Goal: Information Seeking & Learning: Learn about a topic

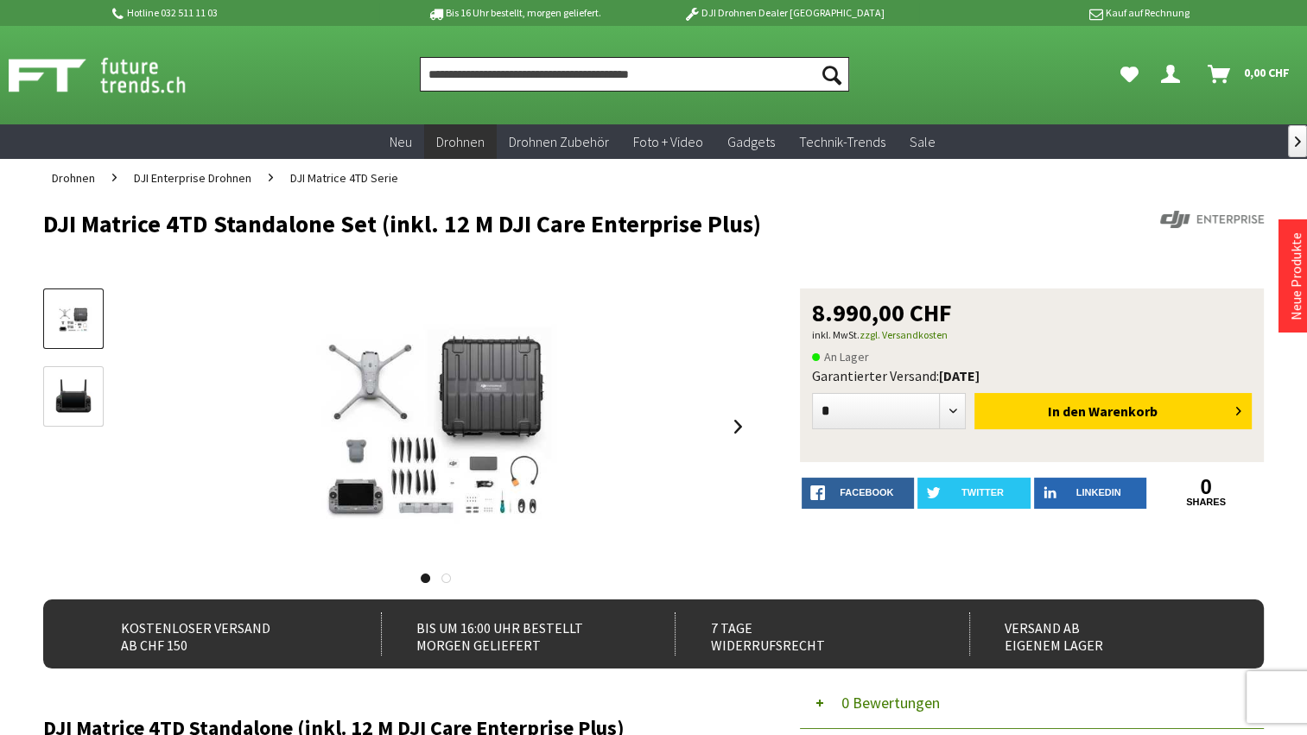
click at [486, 73] on input "Produkt, Marke, Kategorie, EAN, Artikelnummer…" at bounding box center [635, 74] width 430 height 35
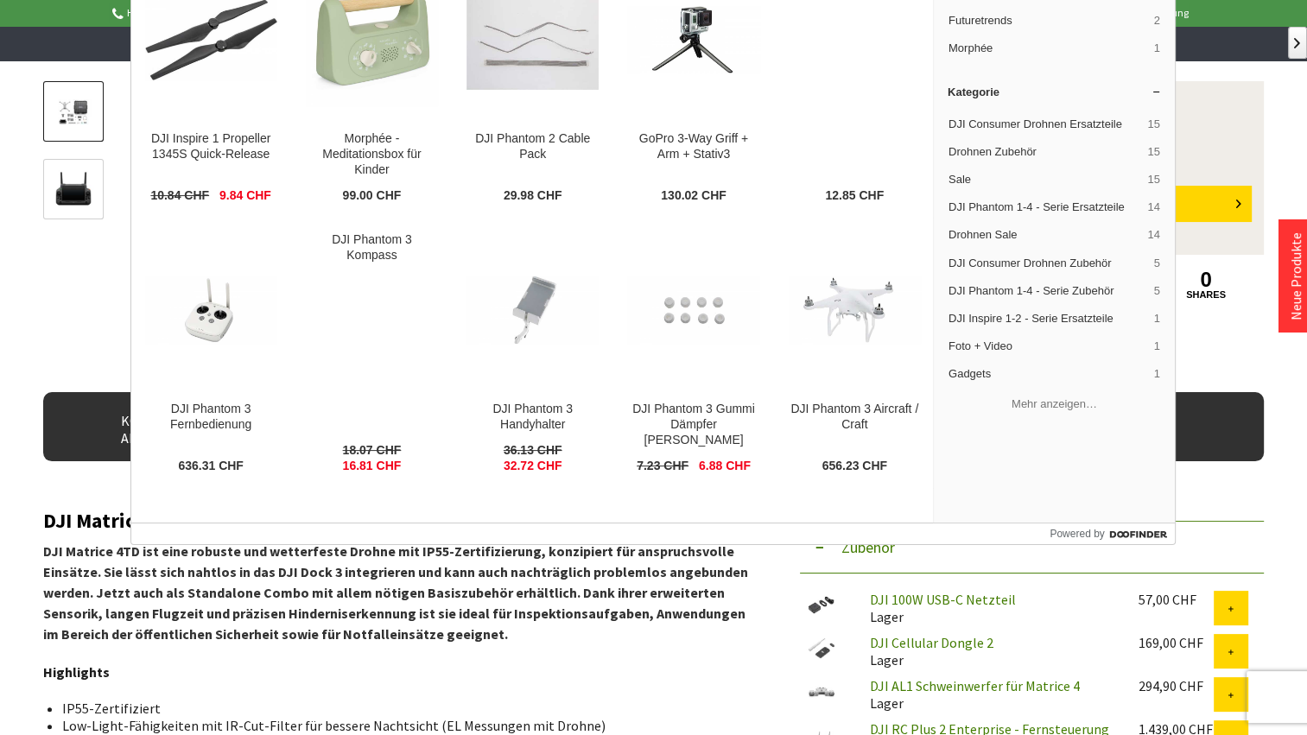
type input "**********"
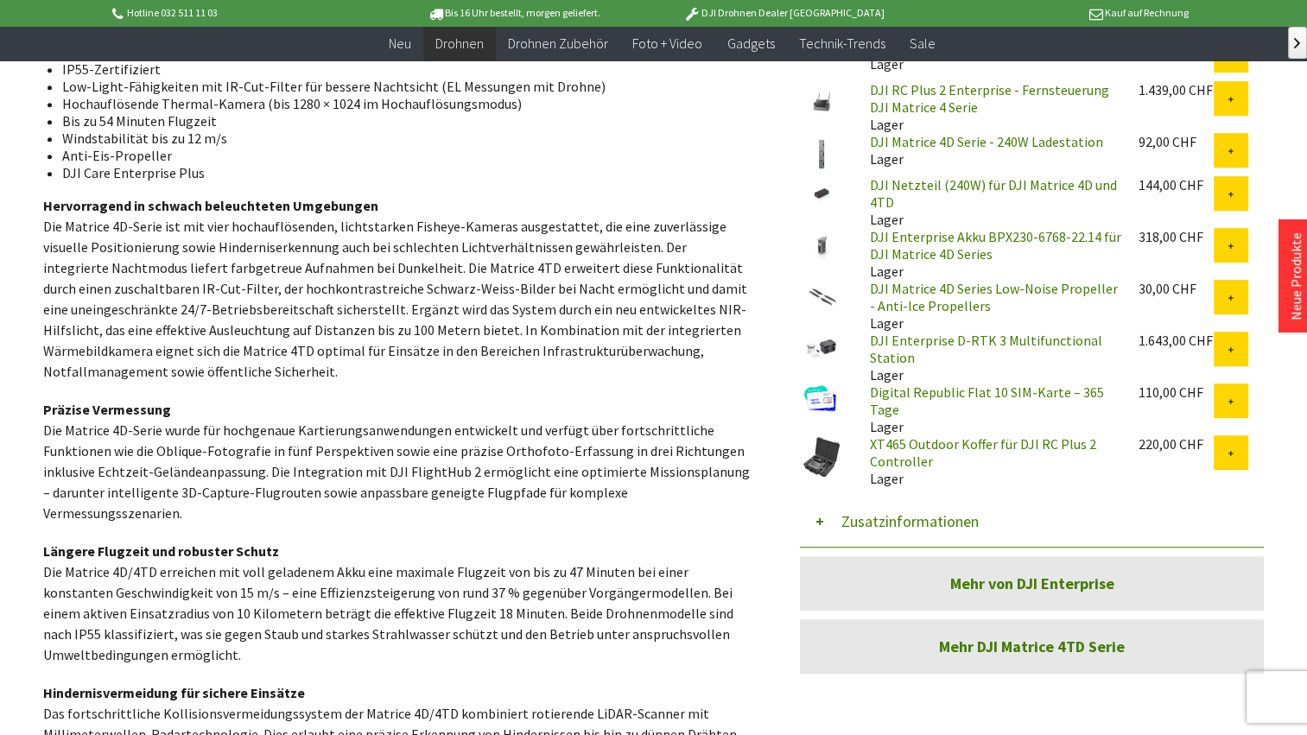
scroll to position [864, 0]
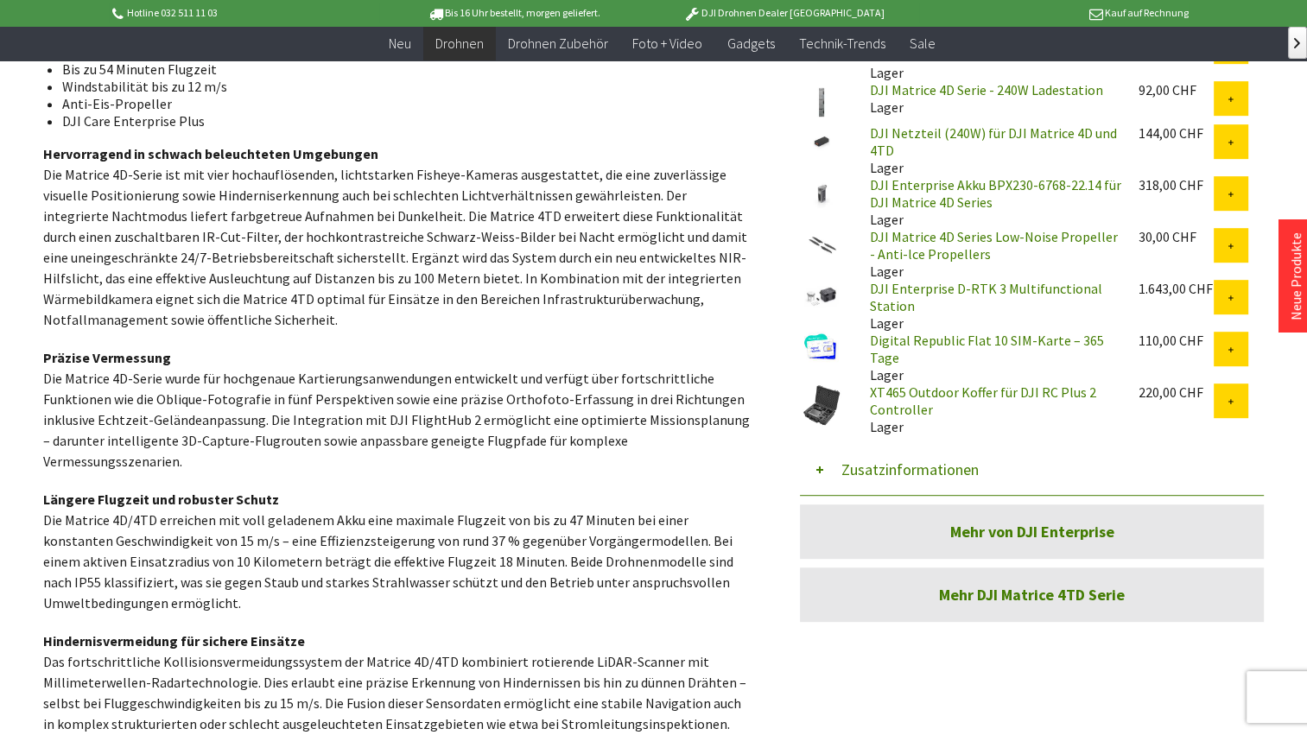
click at [895, 338] on link "Digital Republic Flat 10 SIM-Karte – 365 Tage" at bounding box center [986, 349] width 234 height 35
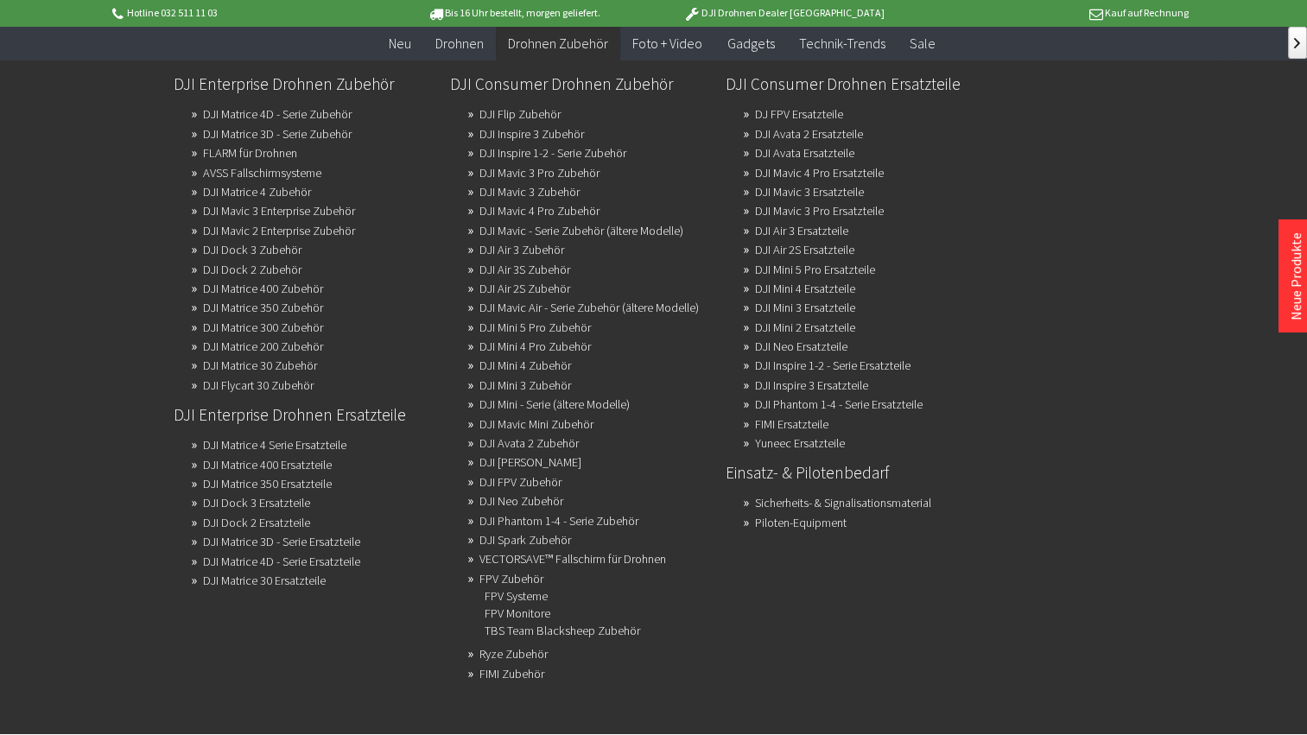
scroll to position [259, 0]
click at [526, 560] on link "VECTORSAVE™ Fallschirm für Drohnen" at bounding box center [572, 559] width 187 height 24
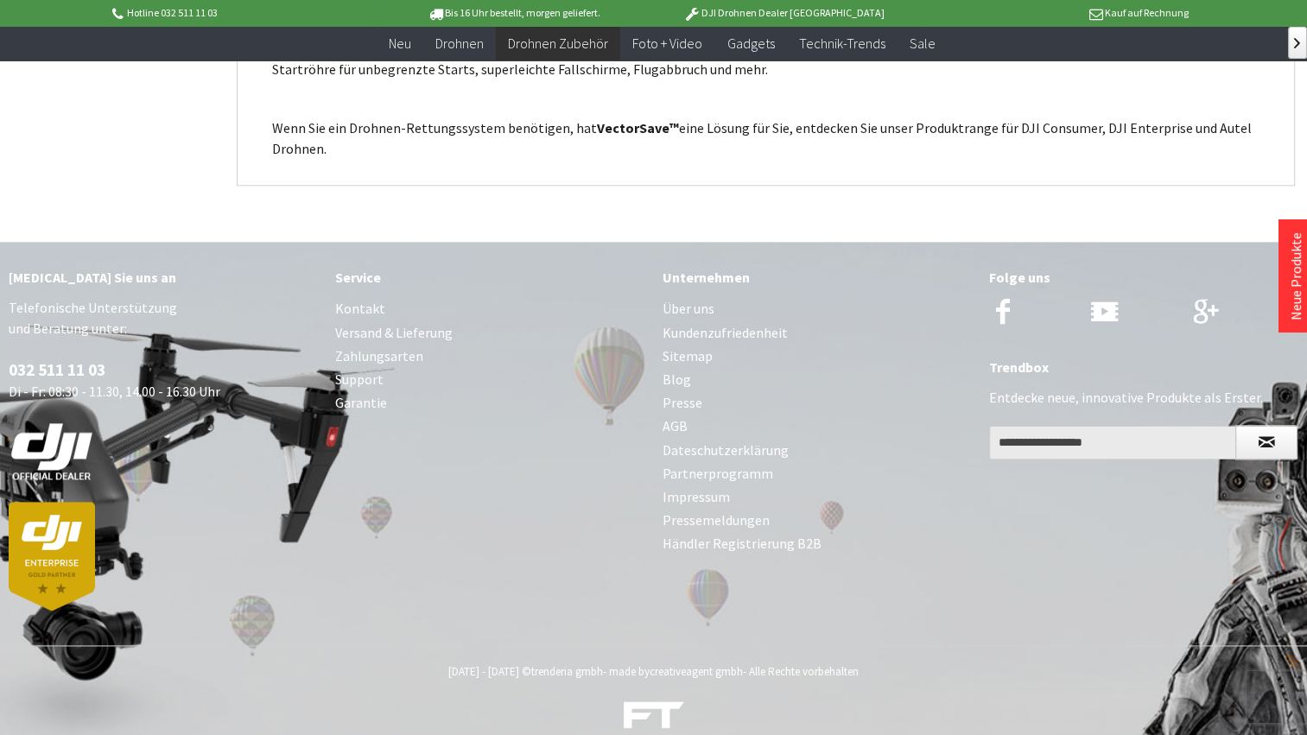
scroll to position [2044, 0]
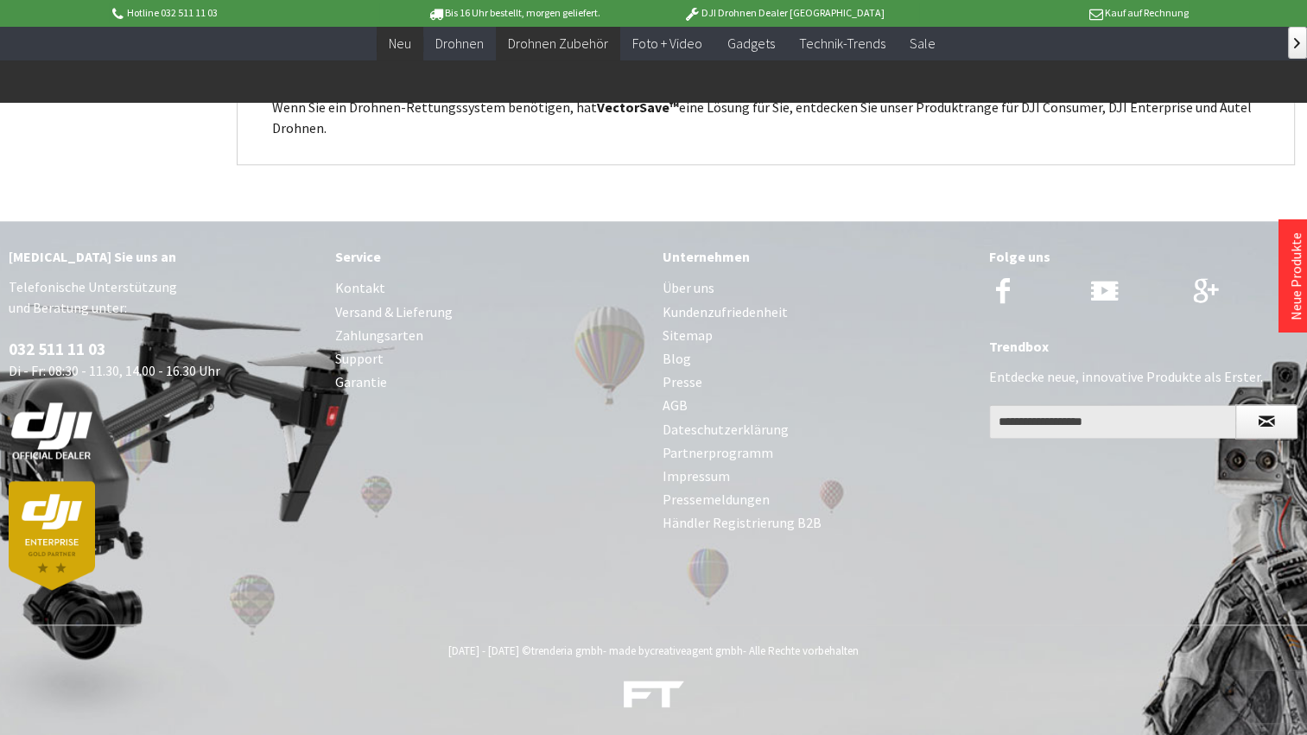
click at [405, 38] on span "Neu" at bounding box center [400, 43] width 22 height 17
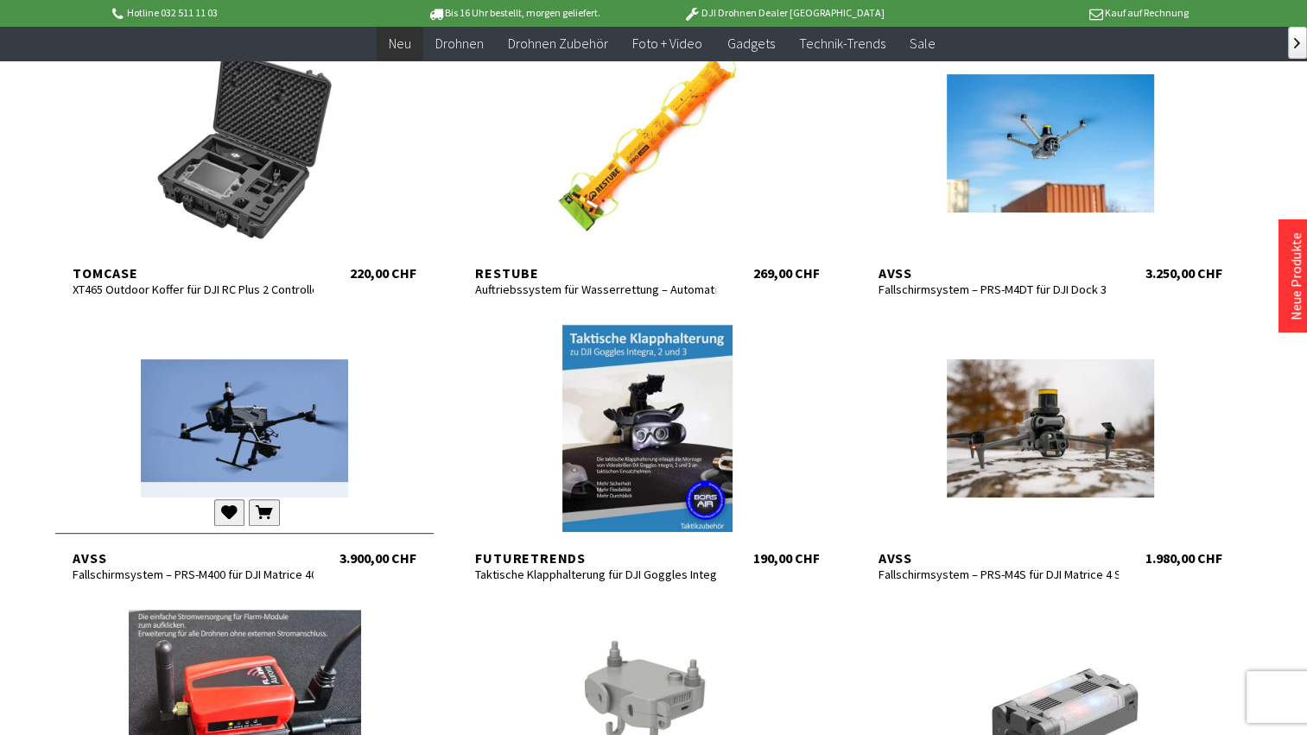
scroll to position [691, 0]
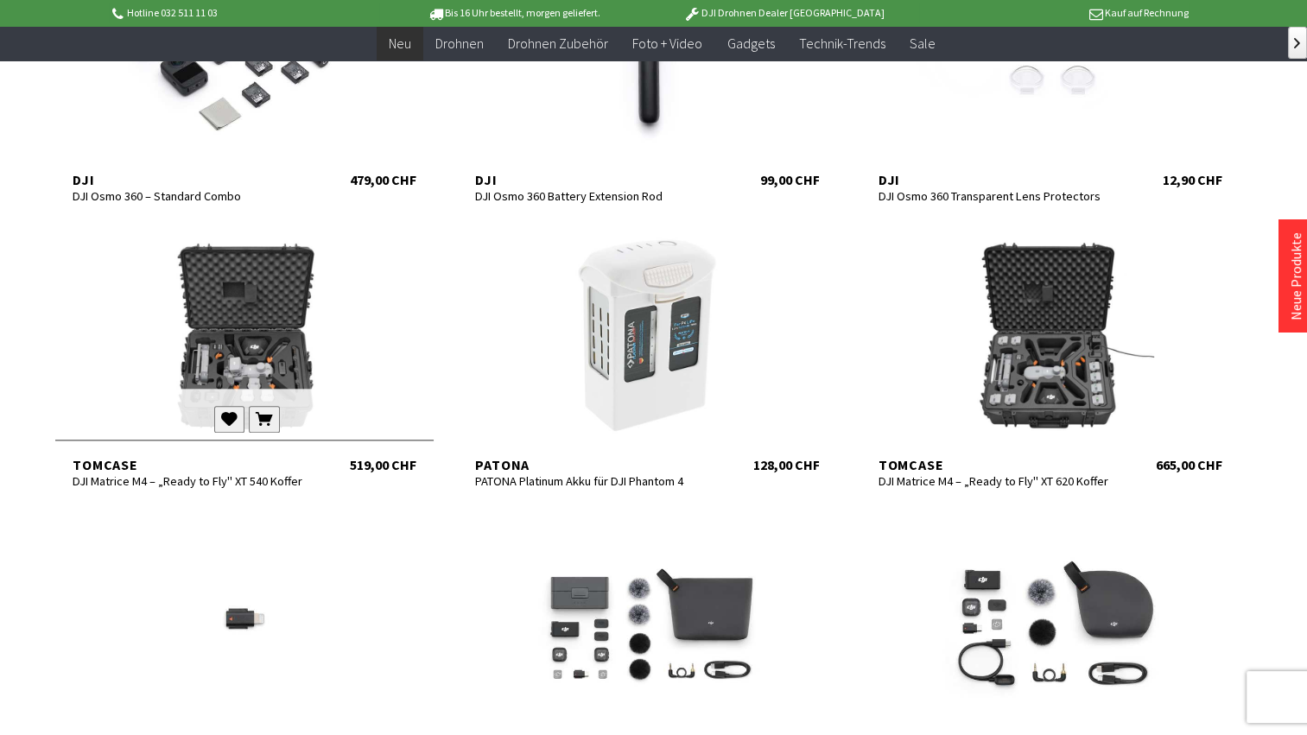
scroll to position [1900, 0]
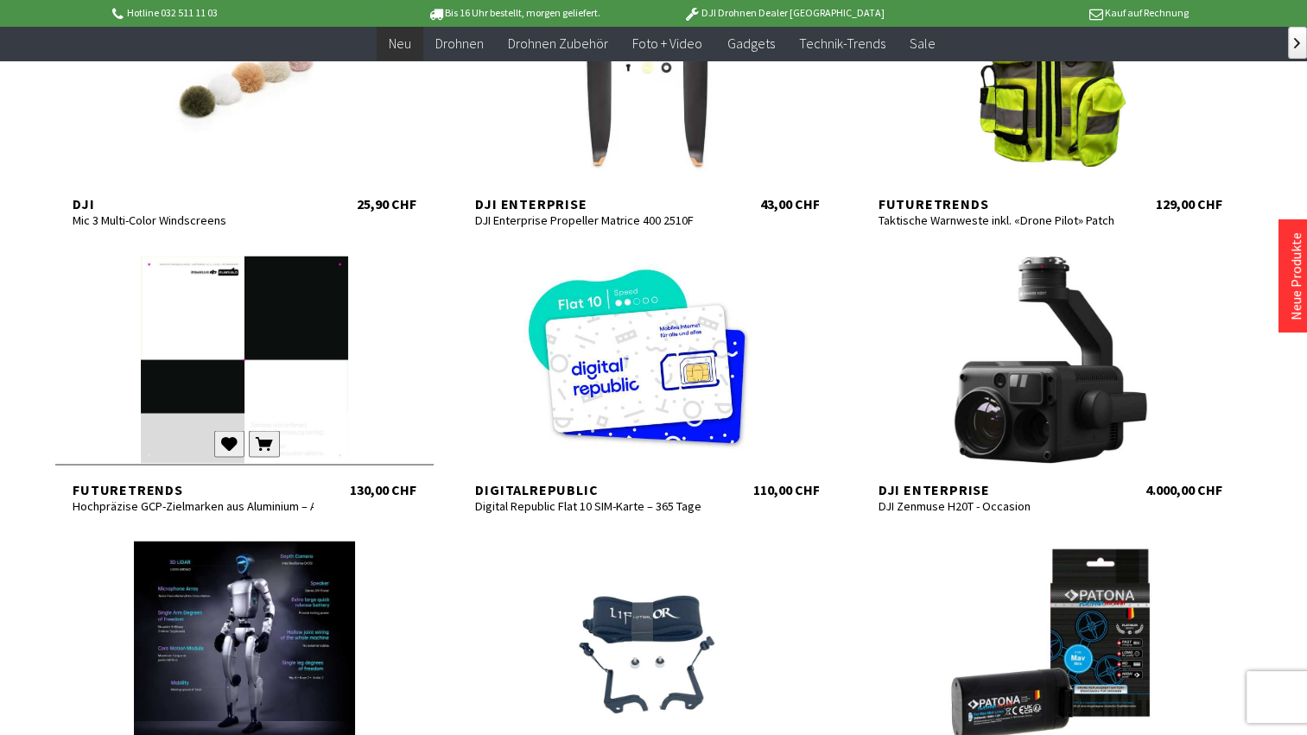
scroll to position [3023, 0]
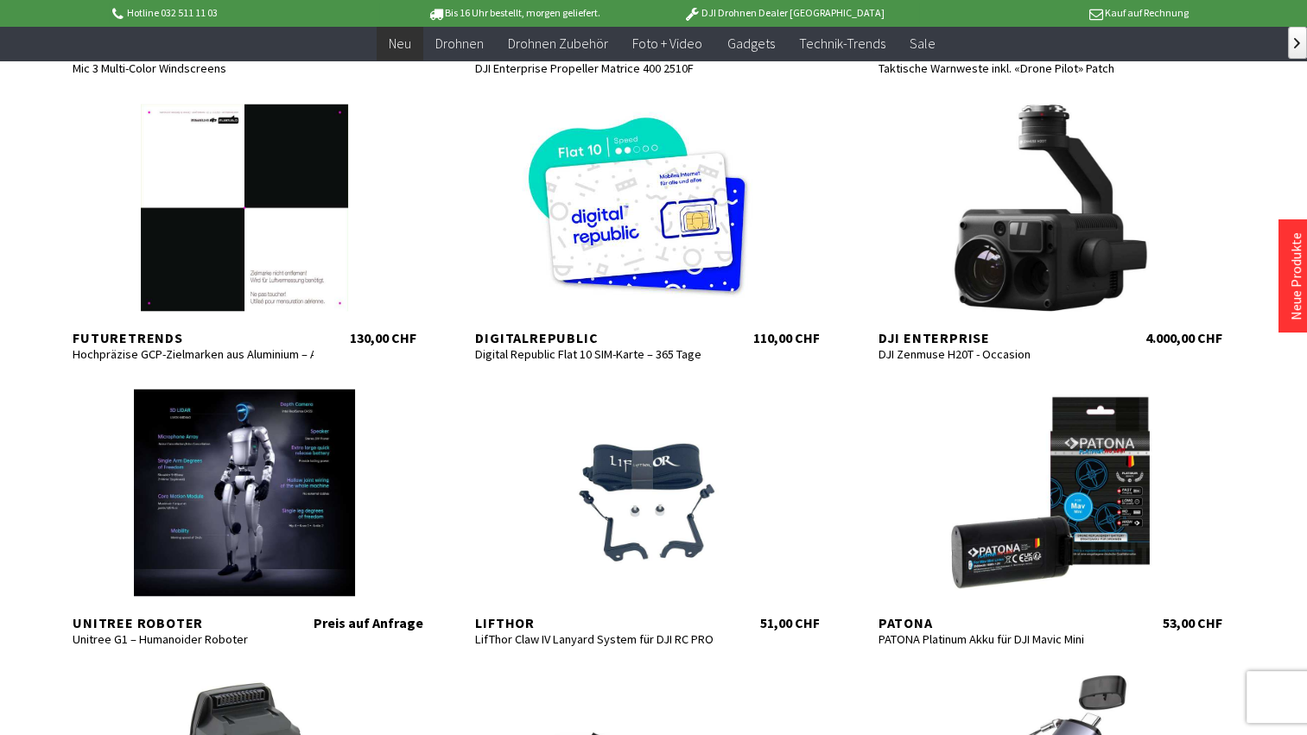
scroll to position [3109, 0]
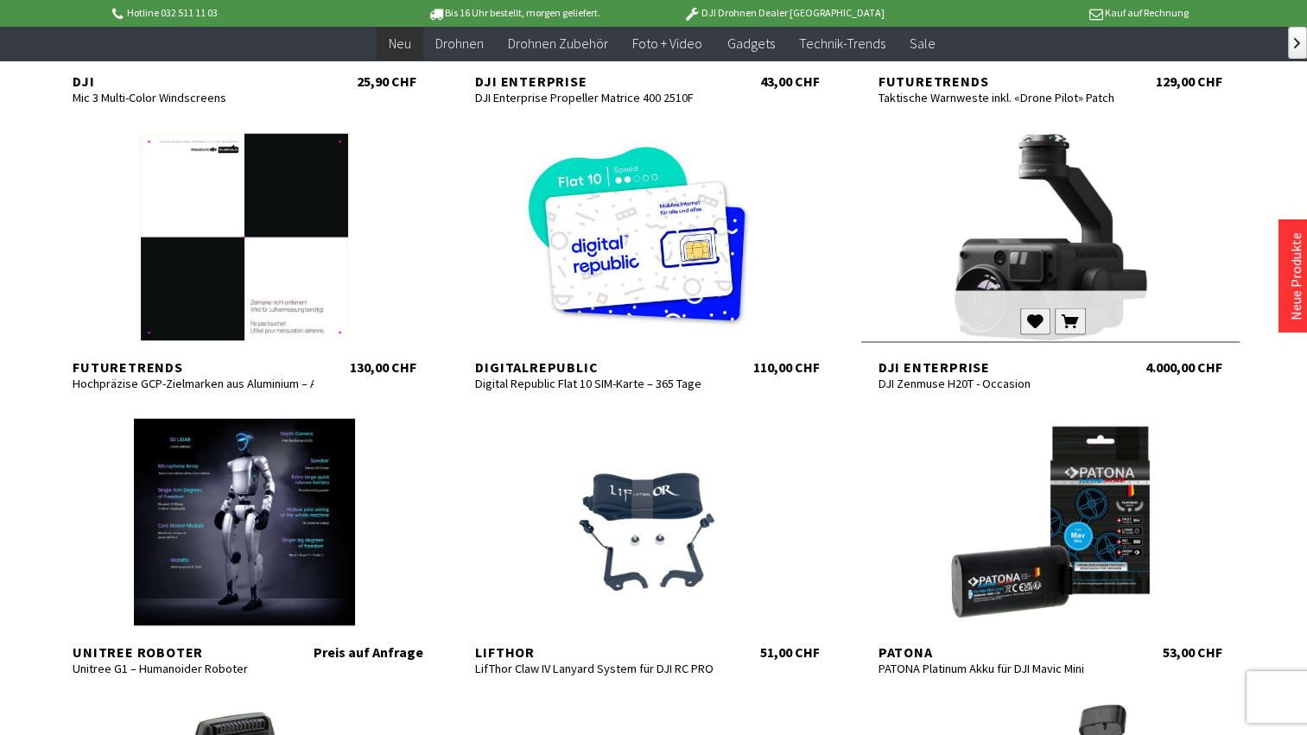
click at [1040, 250] on div at bounding box center [1050, 236] width 378 height 207
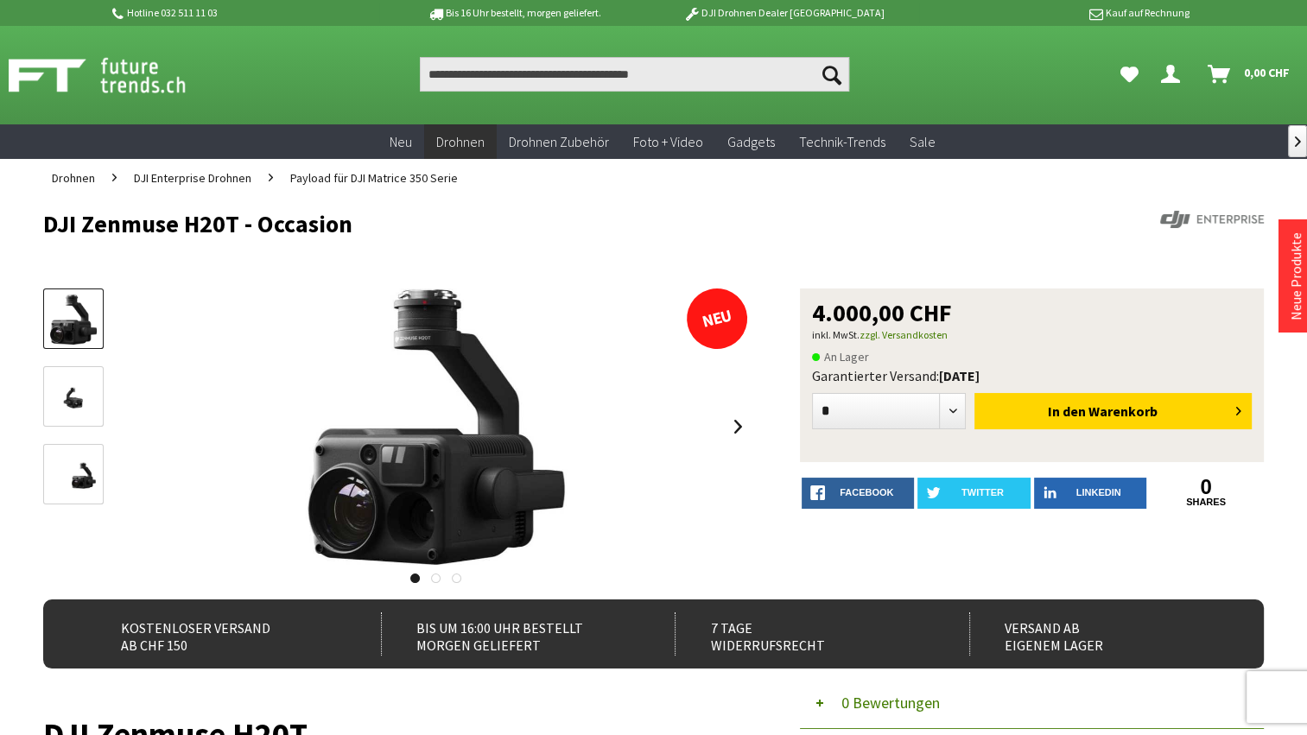
click at [77, 388] on img at bounding box center [73, 397] width 50 height 50
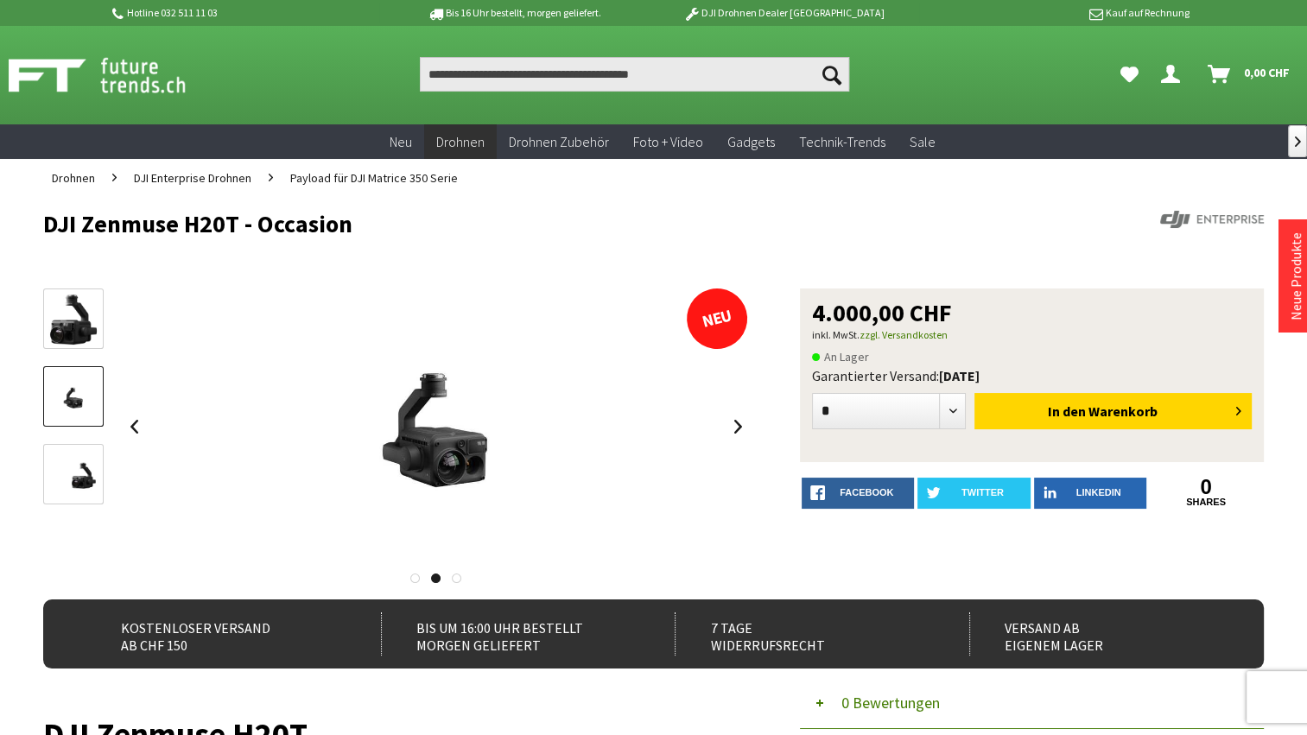
click at [73, 301] on img at bounding box center [73, 320] width 50 height 50
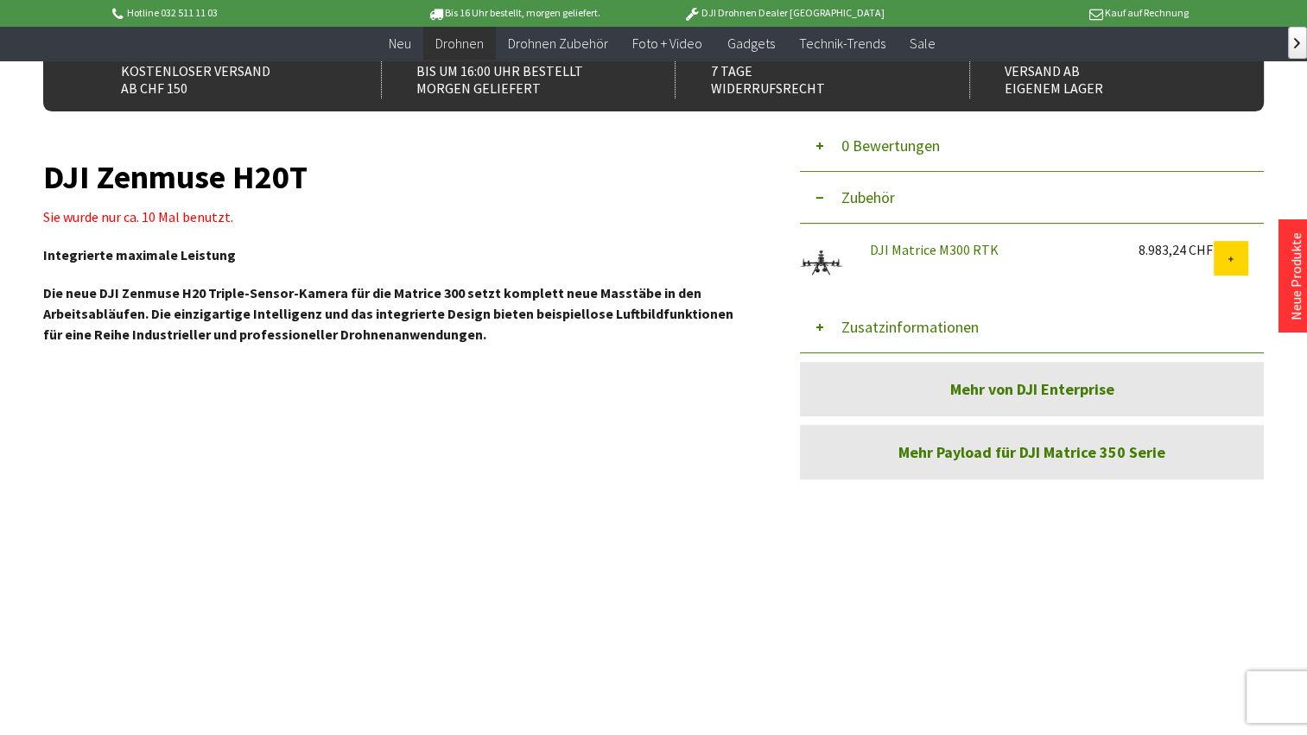
scroll to position [432, 0]
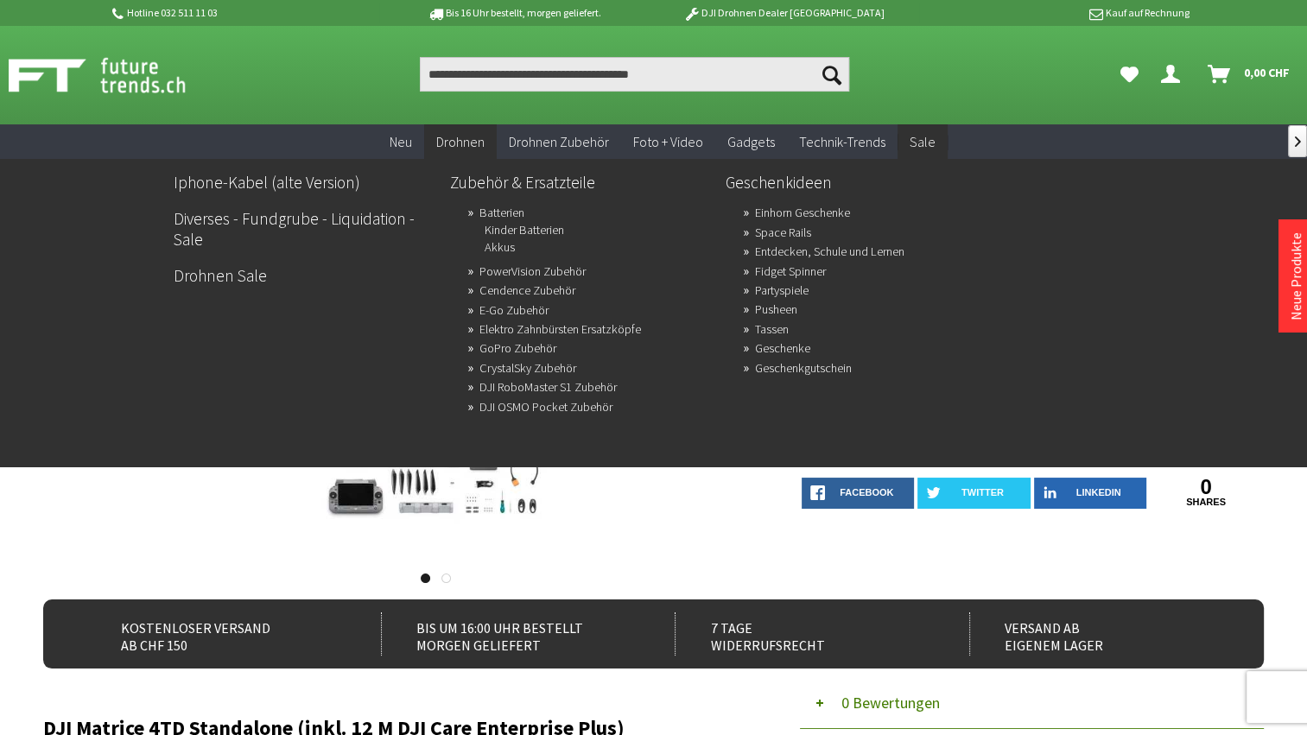
click at [919, 140] on span "Sale" at bounding box center [923, 141] width 26 height 17
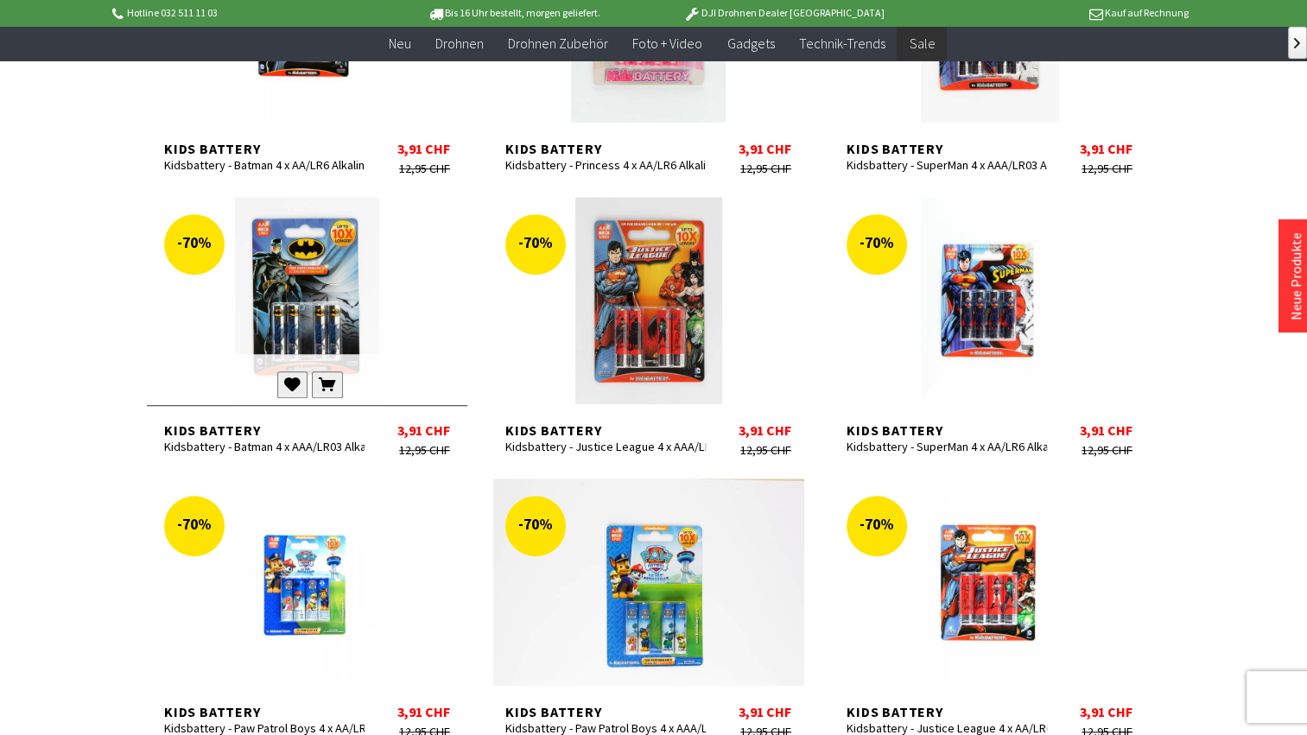
scroll to position [1123, 0]
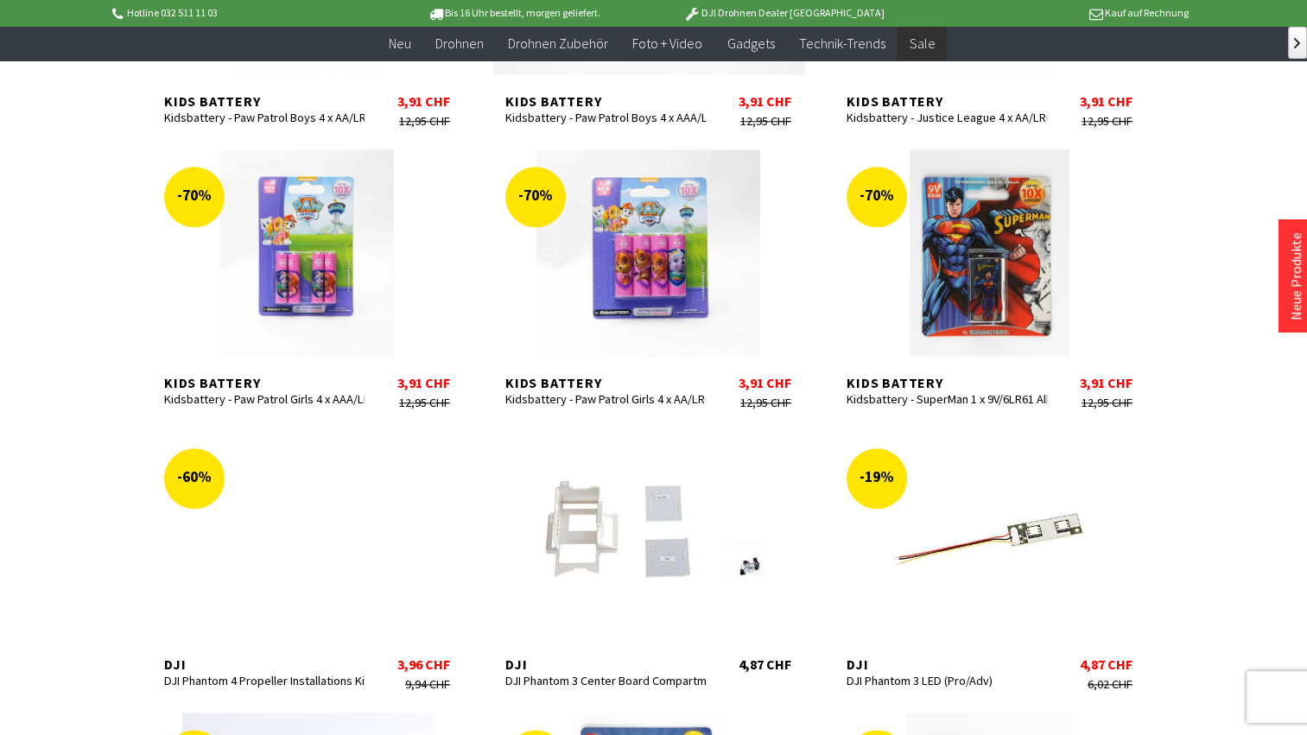
scroll to position [1814, 0]
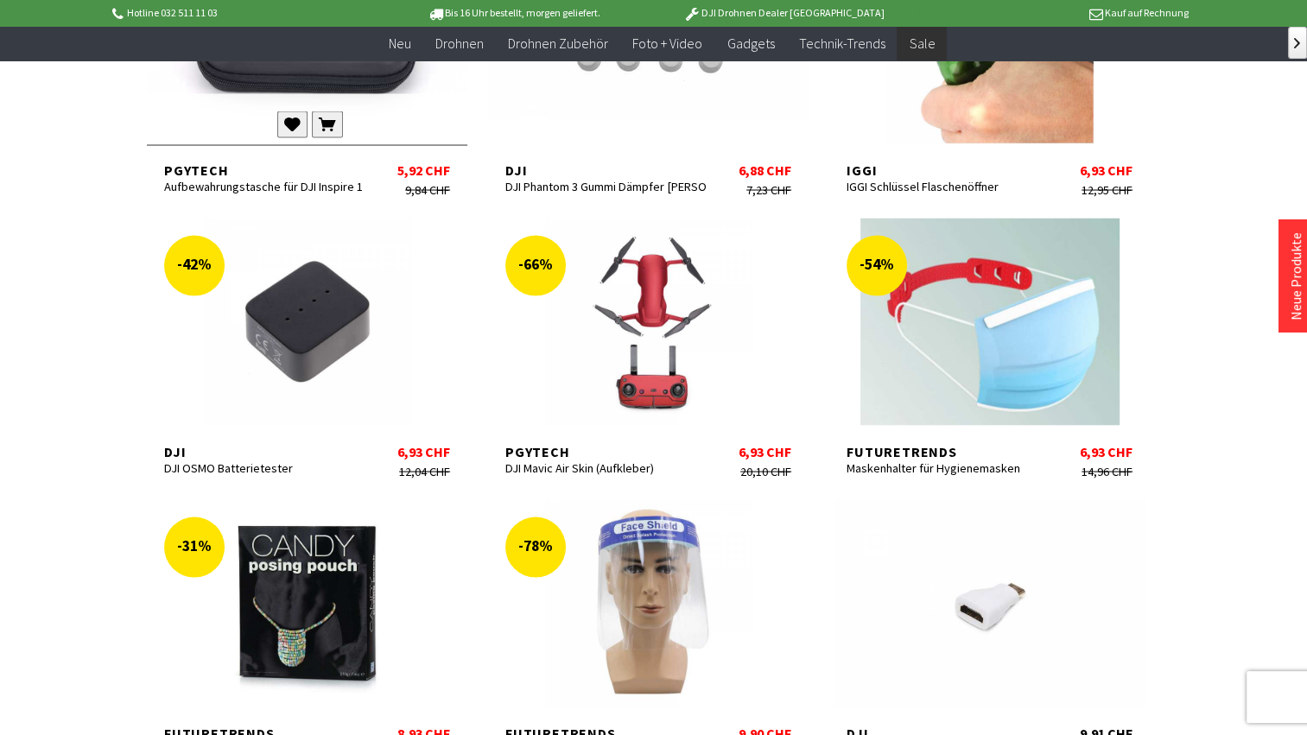
scroll to position [3369, 0]
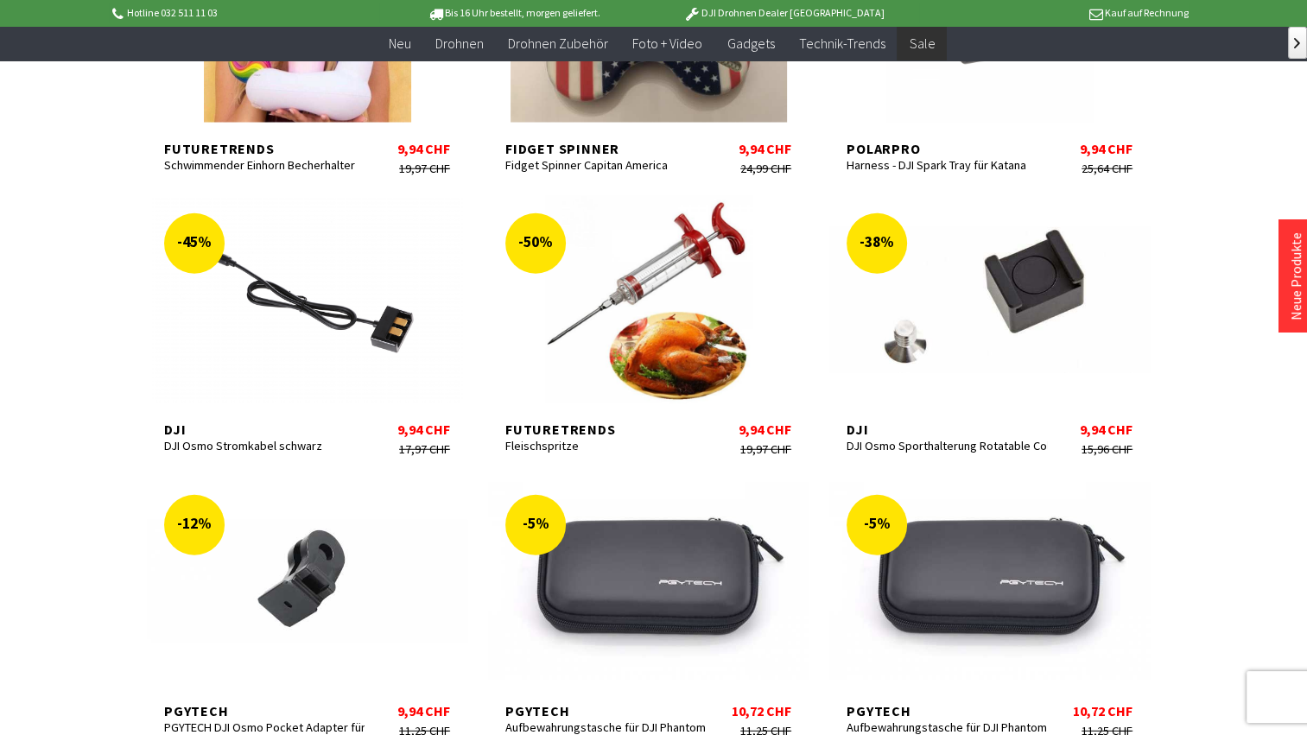
scroll to position [4491, 0]
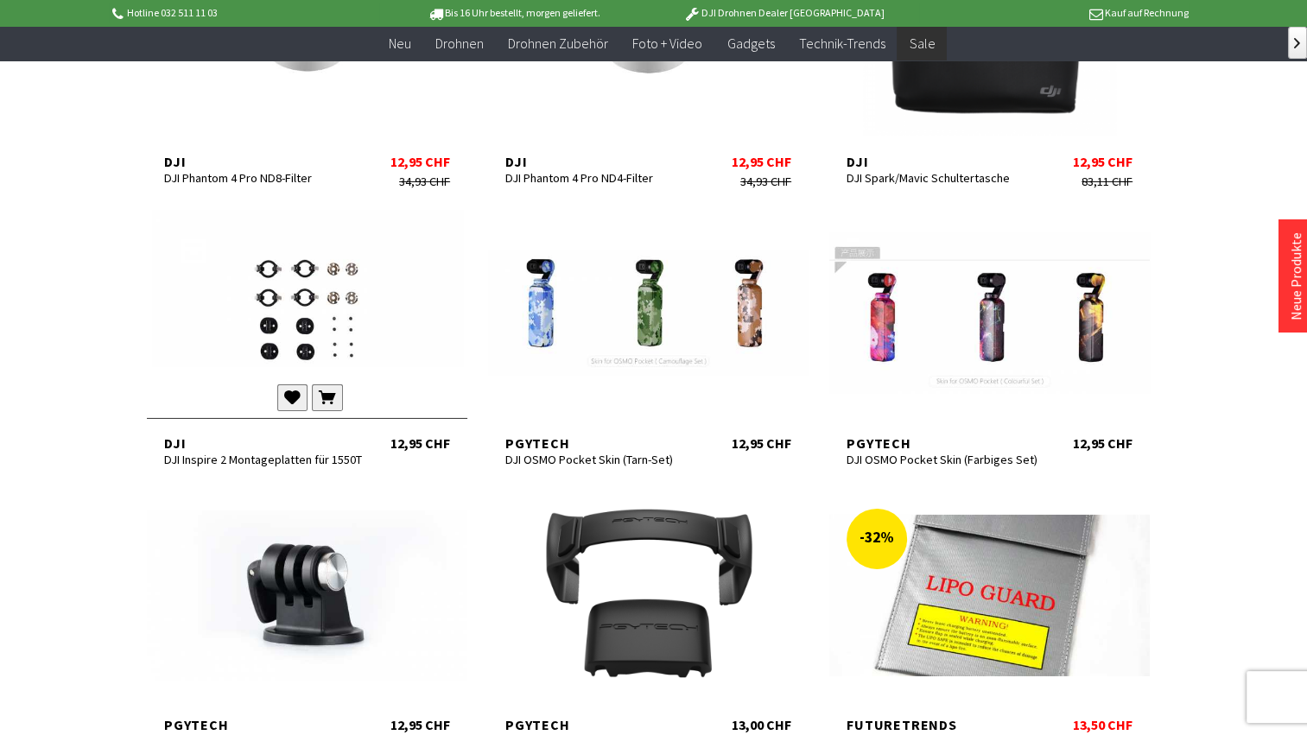
scroll to position [5614, 0]
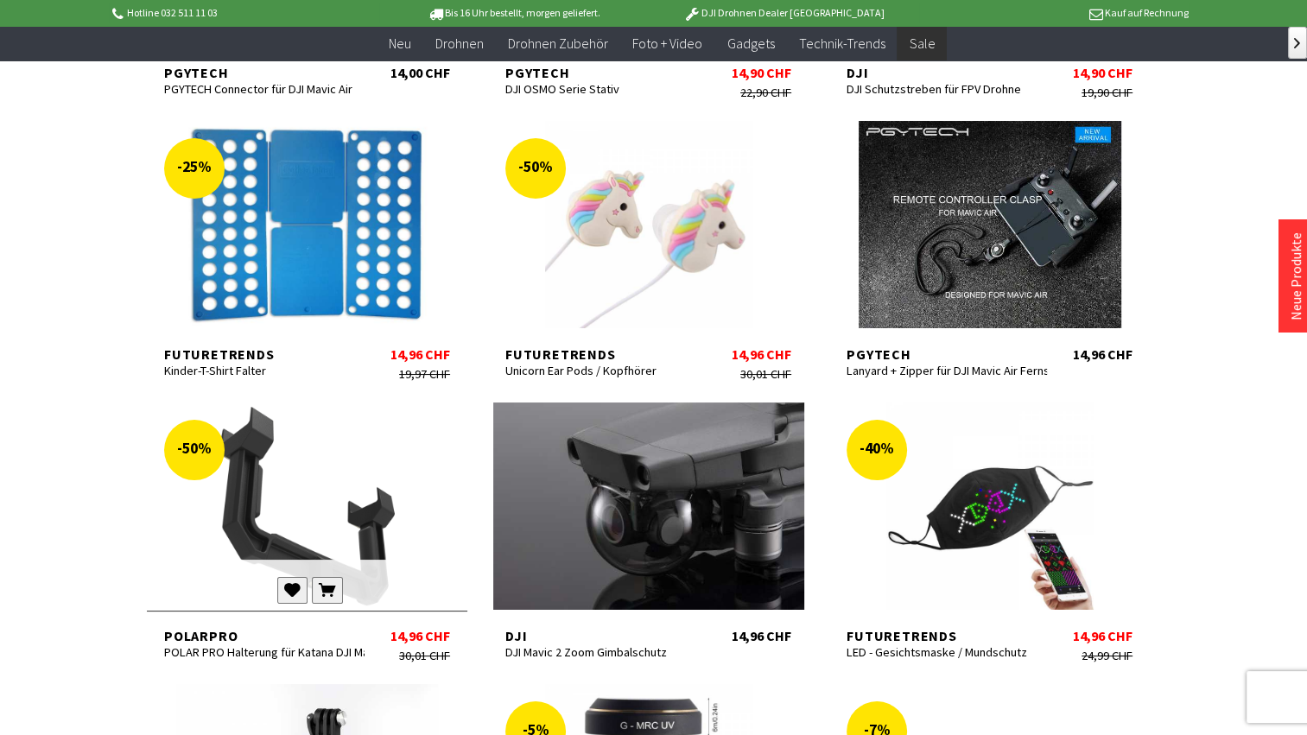
scroll to position [6513, 0]
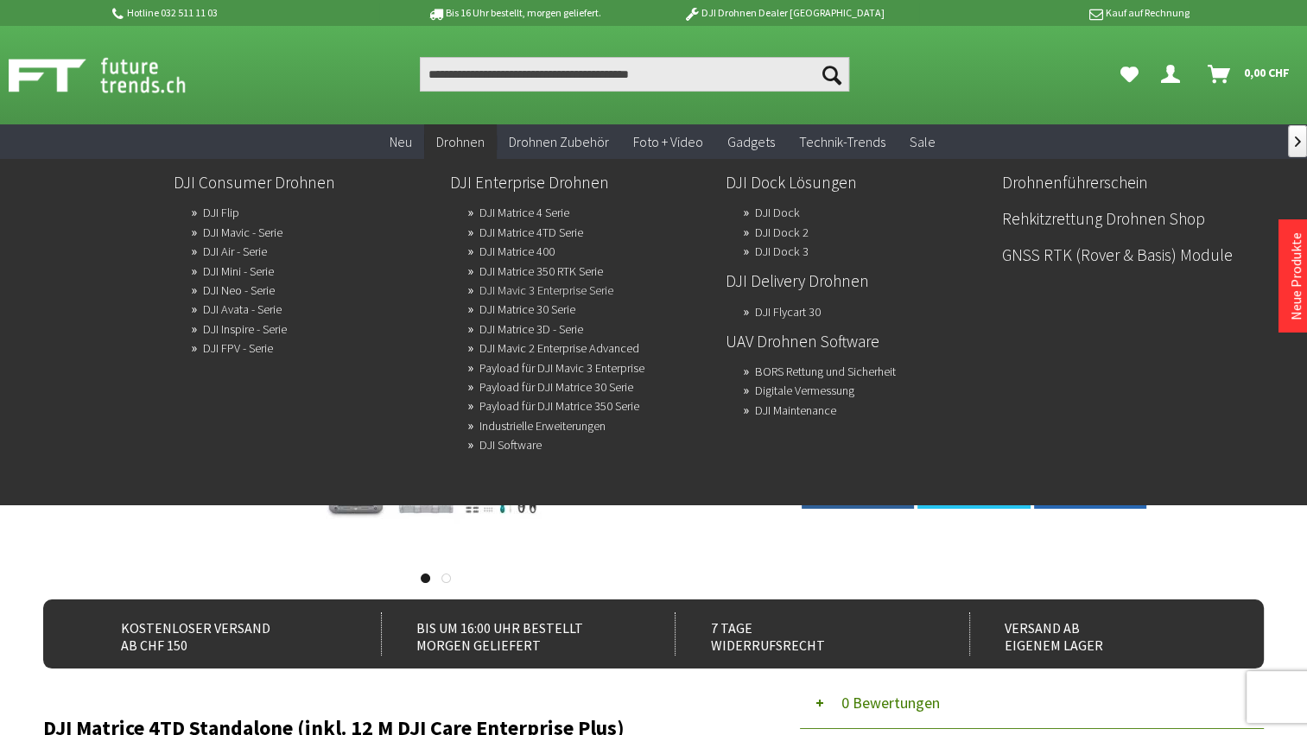
click at [549, 287] on link "DJI Mavic 3 Enterprise Serie" at bounding box center [546, 290] width 134 height 24
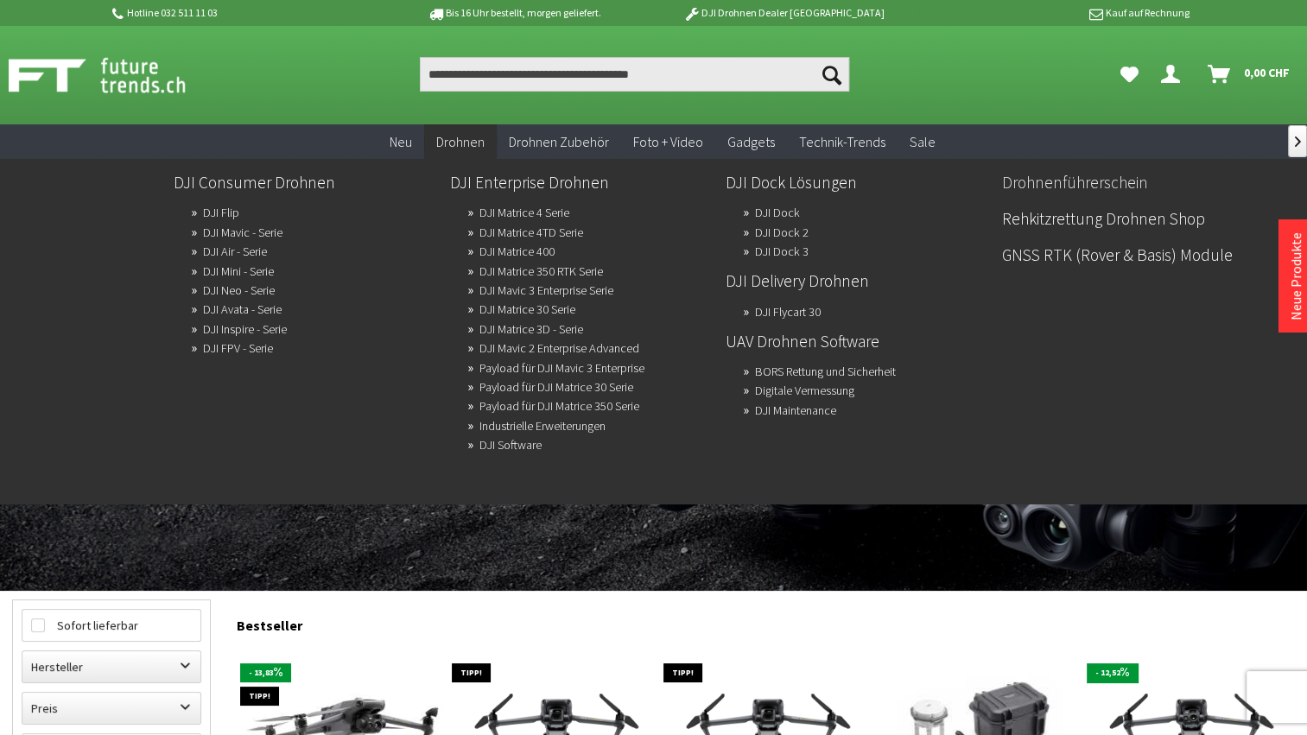
click at [1066, 183] on link "Drohnenführerschein" at bounding box center [1133, 182] width 262 height 29
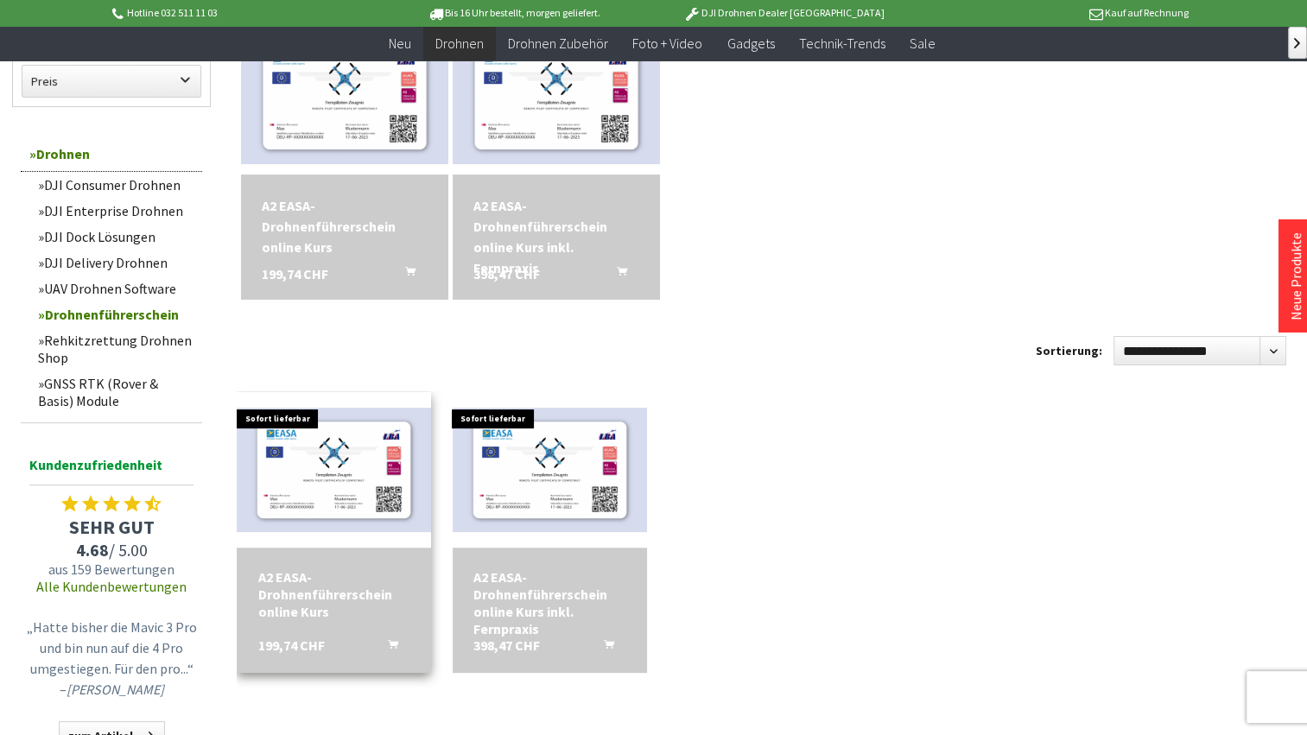
scroll to position [259, 0]
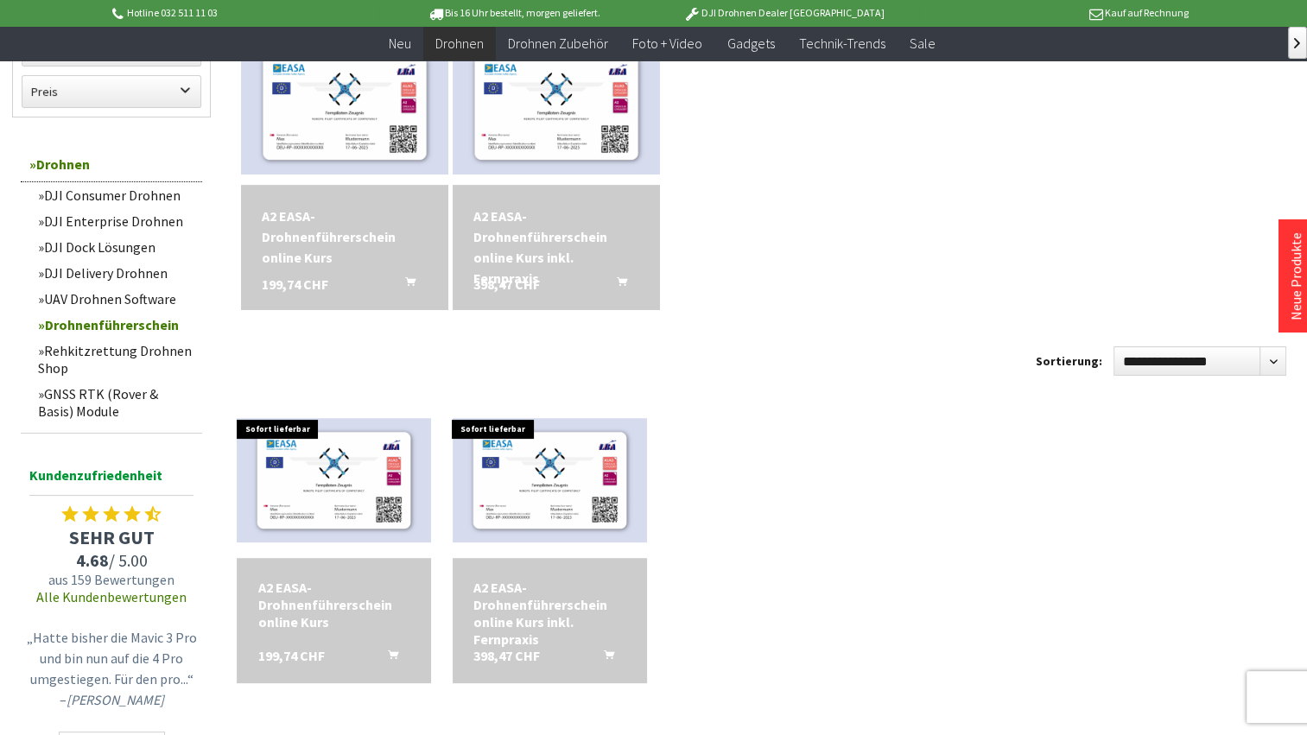
click at [541, 250] on div "A2 EASA-Drohnenführerschein online Kurs inkl. Fernpraxis" at bounding box center [556, 247] width 166 height 83
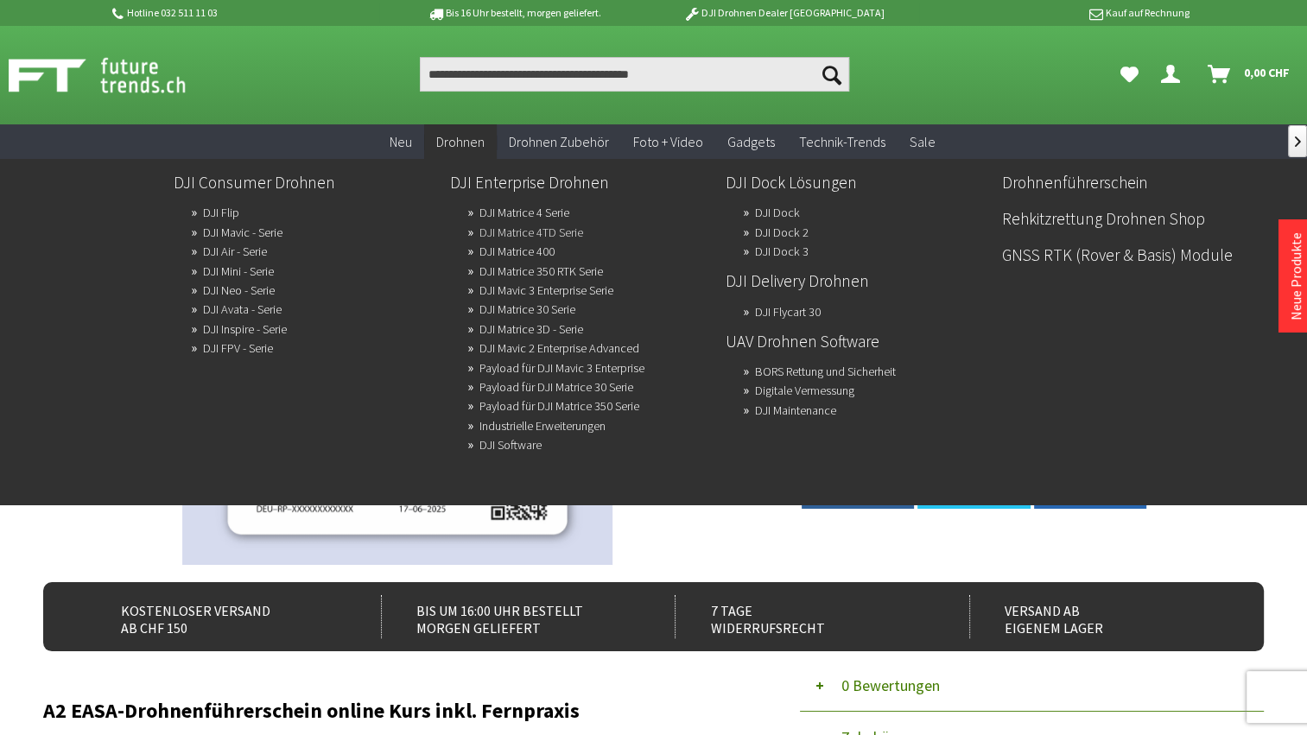
click at [521, 231] on link "DJI Matrice 4TD Serie" at bounding box center [531, 232] width 104 height 24
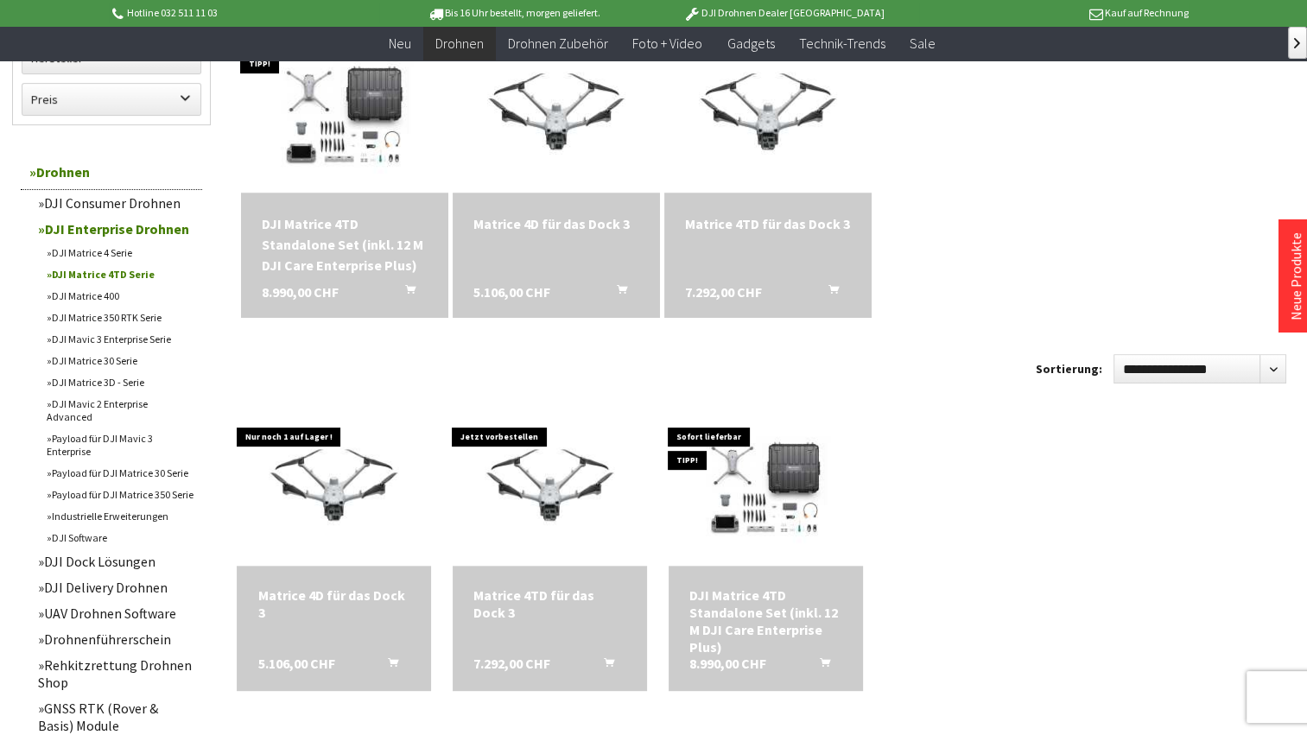
scroll to position [605, 0]
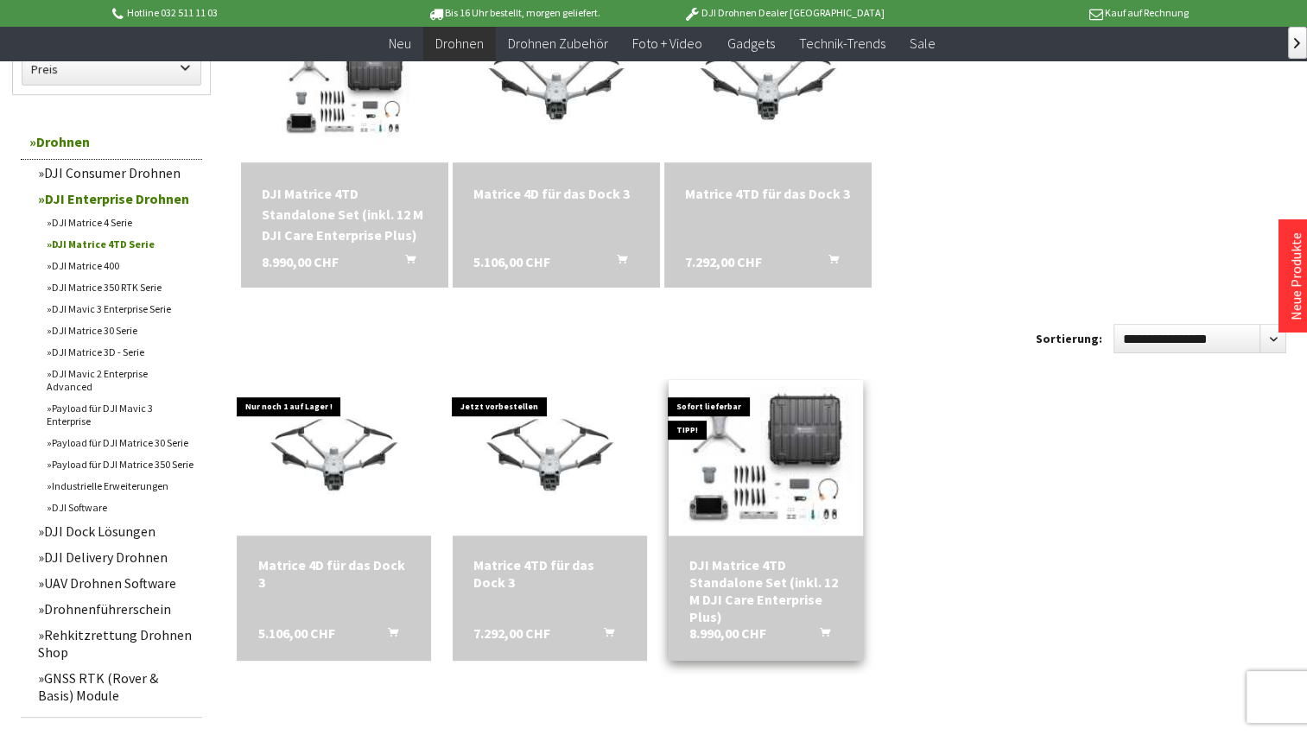
click at [769, 482] on img at bounding box center [766, 458] width 272 height 196
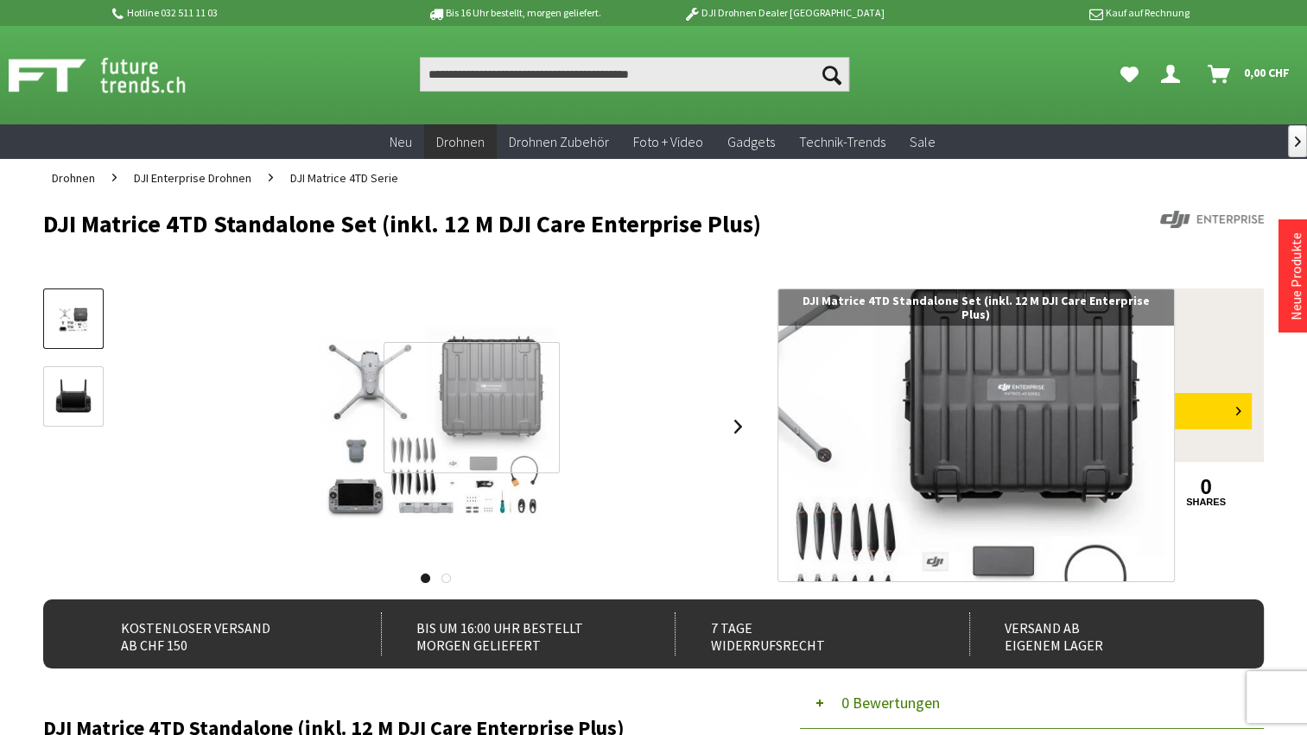
click at [472, 408] on div at bounding box center [472, 407] width 176 height 130
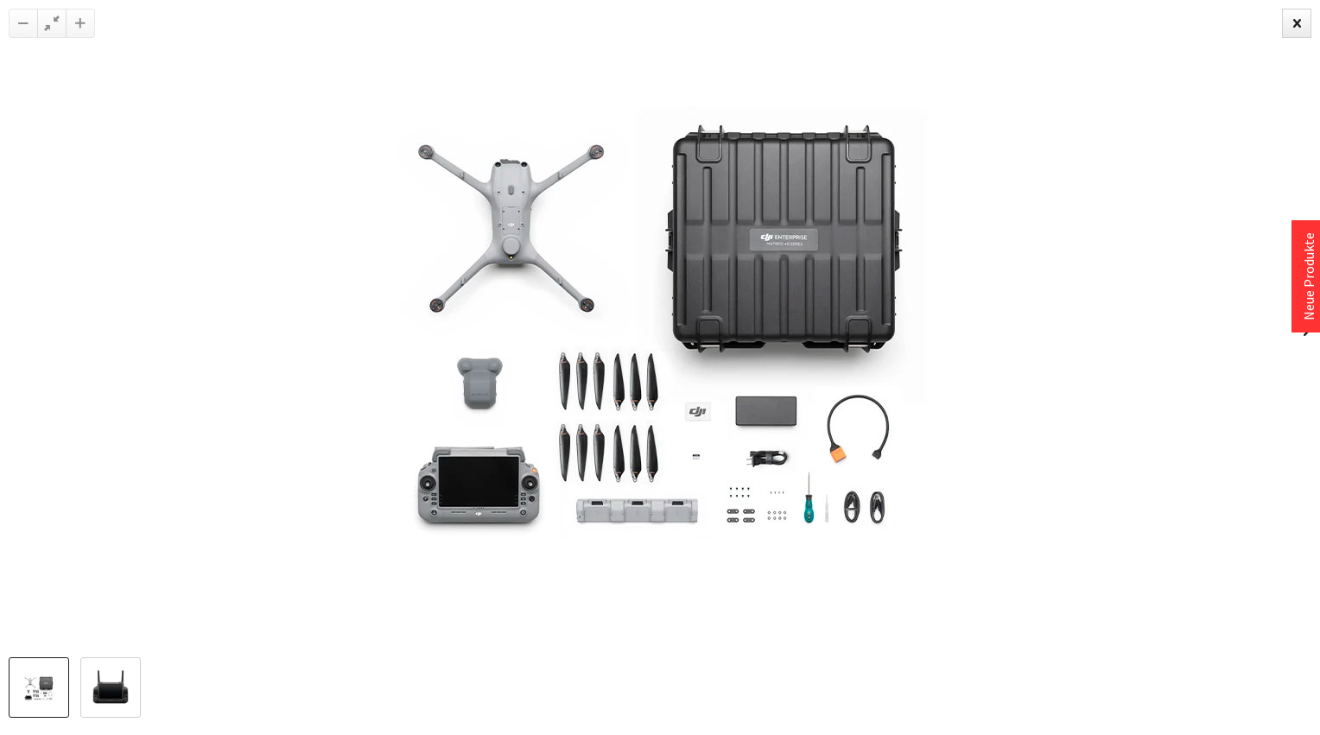
click at [599, 408] on img at bounding box center [660, 329] width 864 height 622
click at [764, 281] on img at bounding box center [660, 329] width 864 height 622
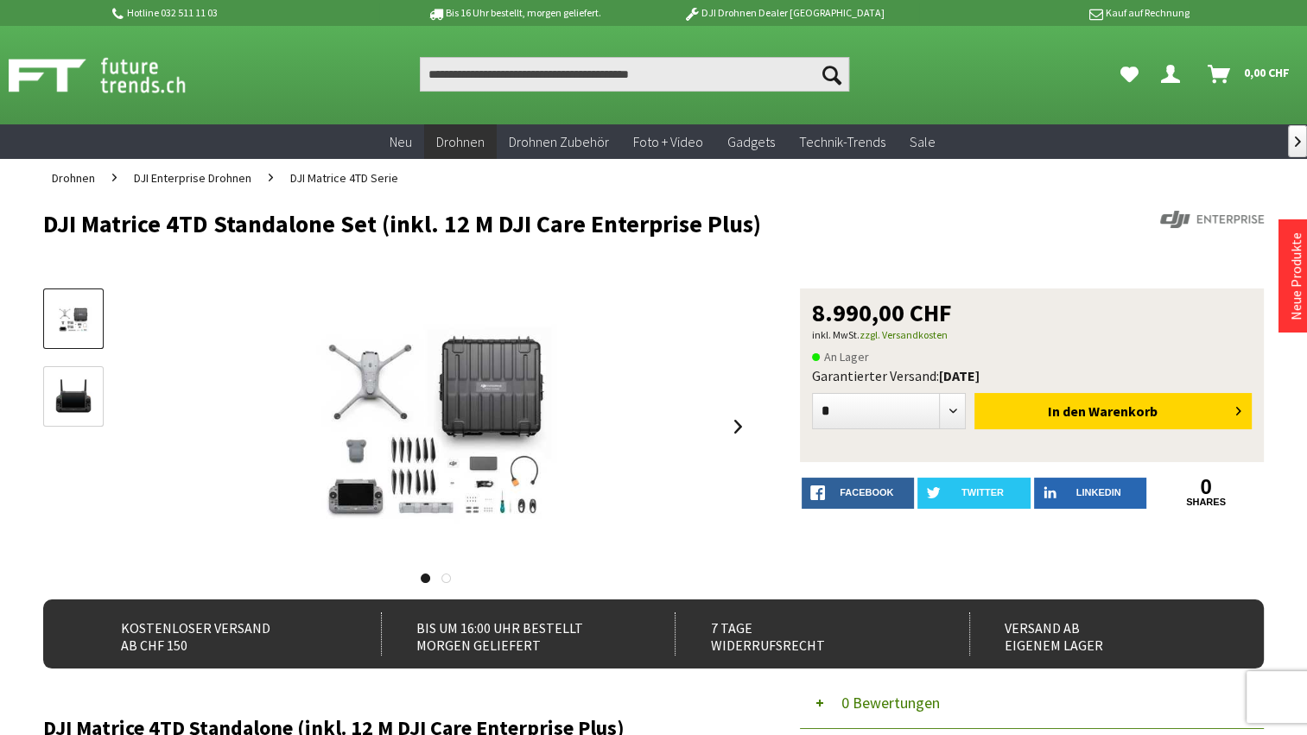
click at [986, 79] on ul "Suchen Suchen Dein Konto Menü schließen Dein Konto 0" at bounding box center [849, 74] width 915 height 35
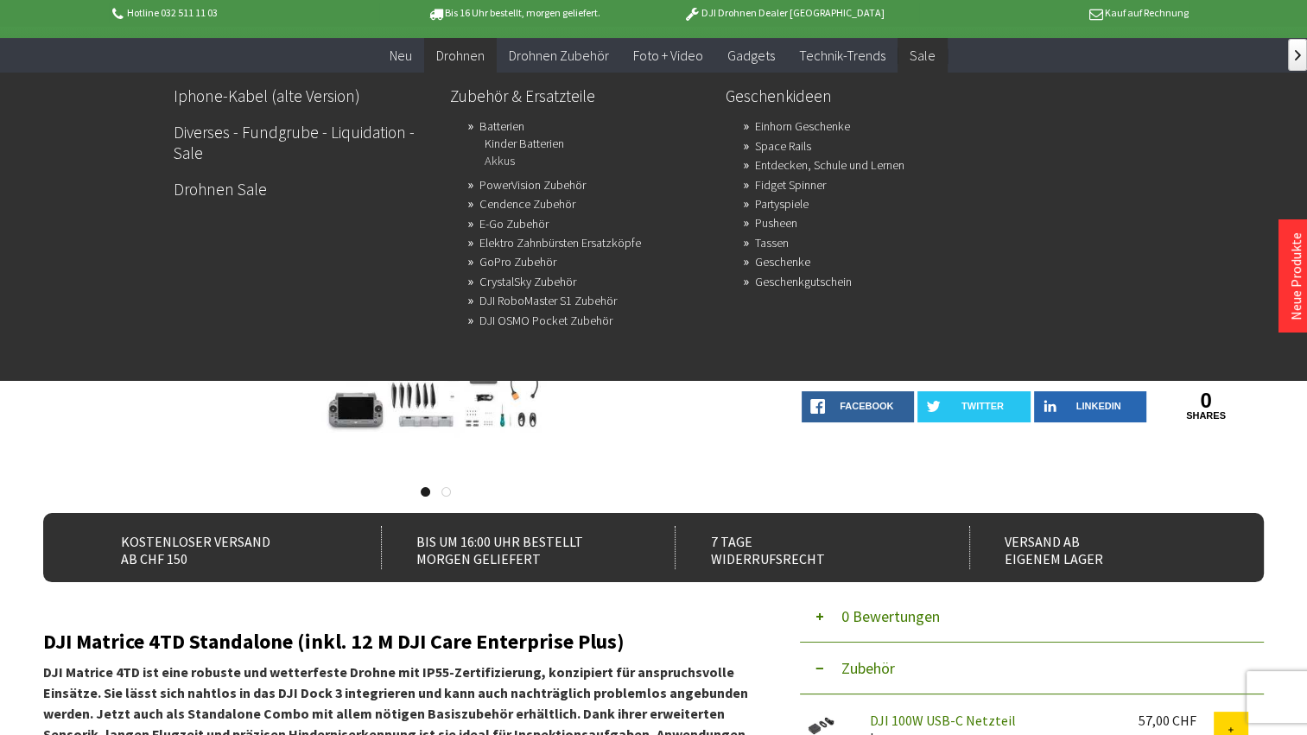
click at [497, 159] on link "Akkus" at bounding box center [500, 161] width 30 height 24
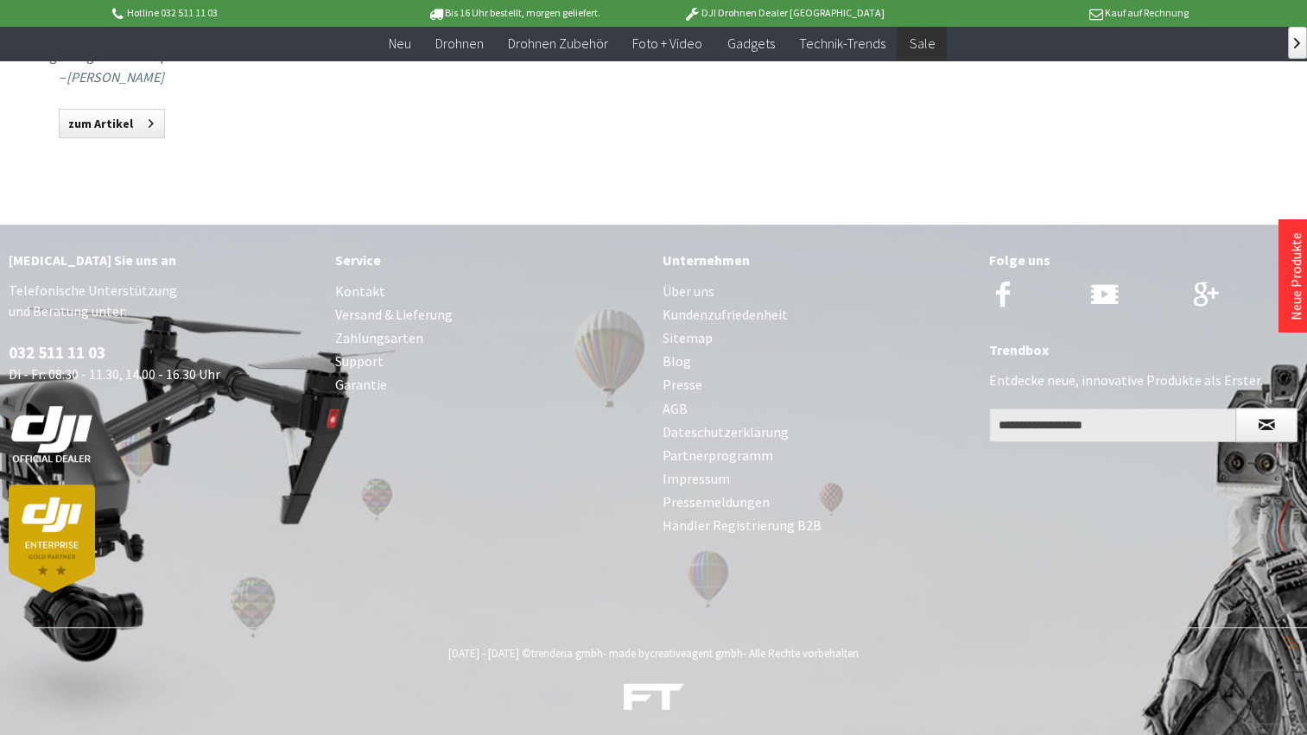
scroll to position [1016, 0]
